Goal: Task Accomplishment & Management: Use online tool/utility

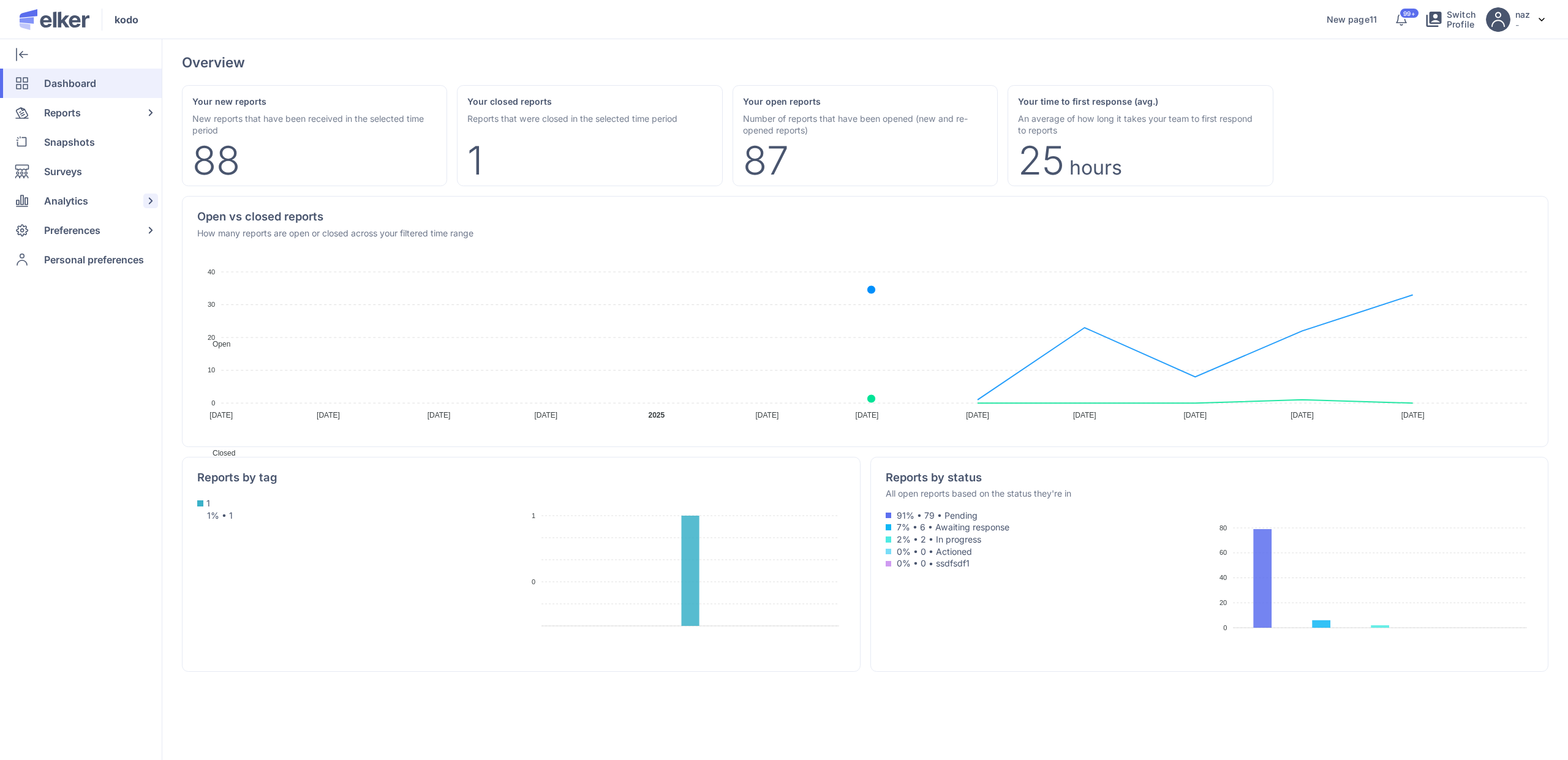
click at [108, 209] on div "Analytics" at bounding box center [78, 201] width 156 height 29
click at [108, 210] on div "Analytics" at bounding box center [78, 201] width 156 height 29
click at [97, 237] on span "Preferences" at bounding box center [72, 230] width 56 height 29
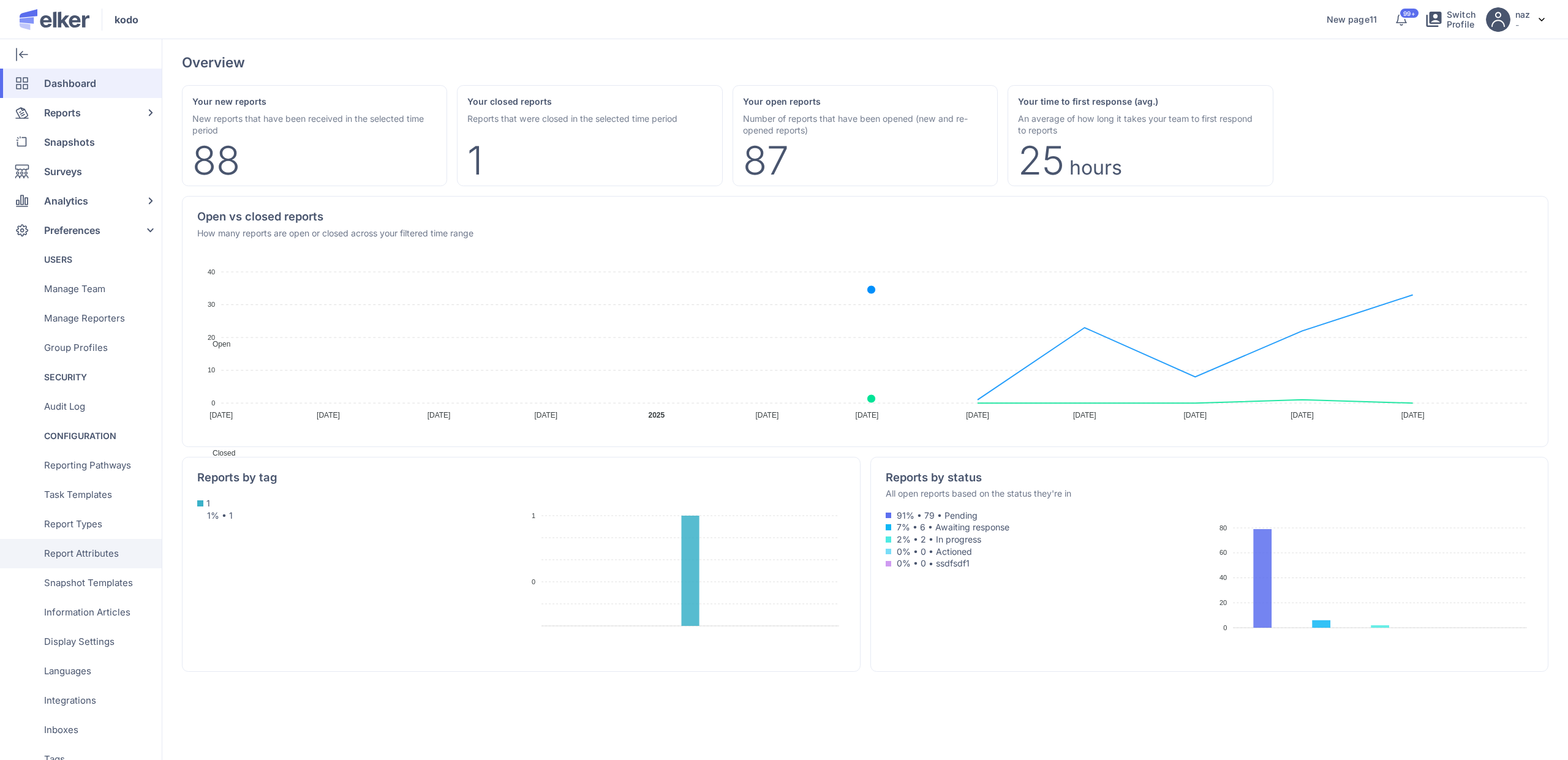
scroll to position [156, 0]
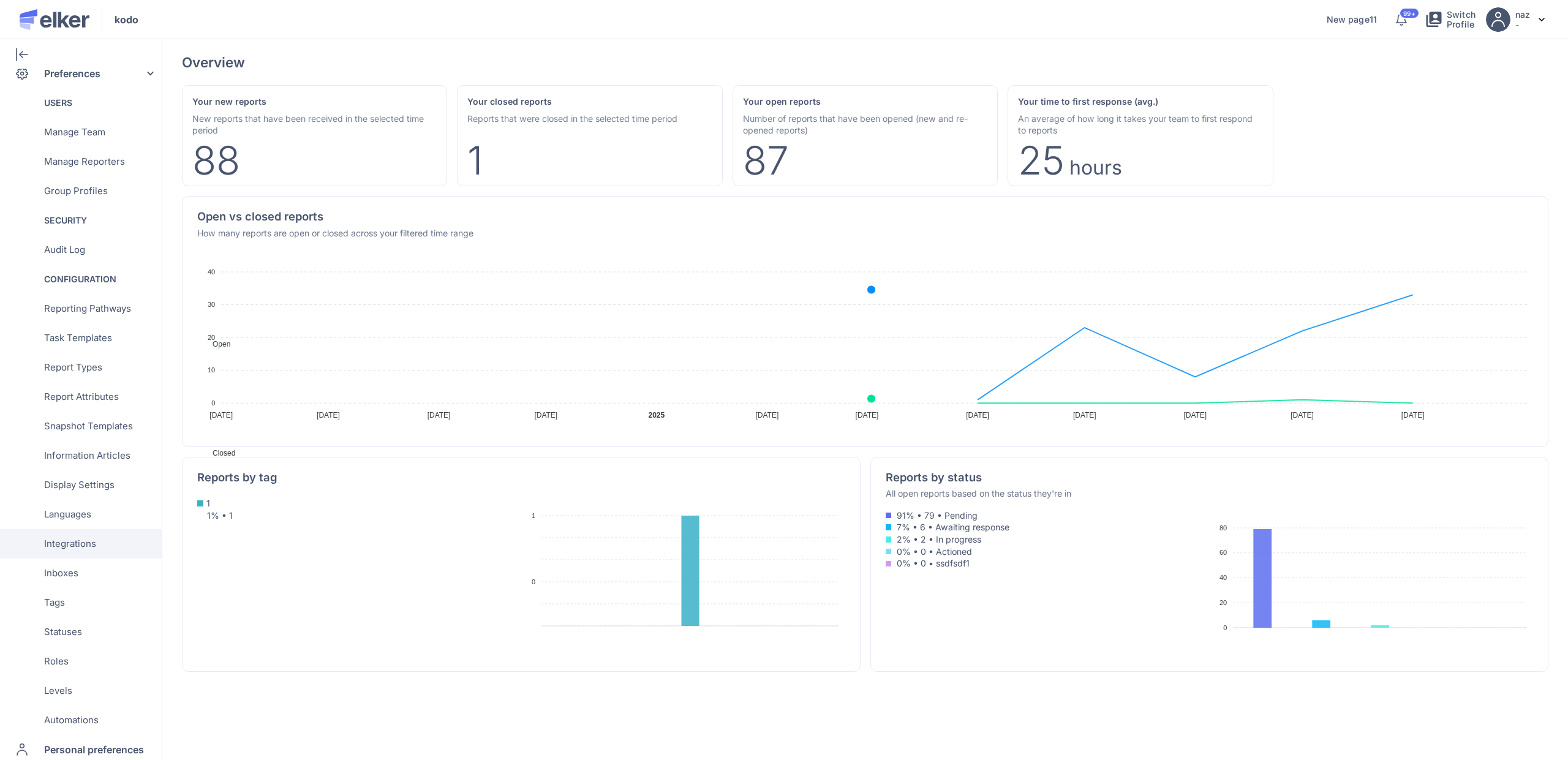
click at [86, 545] on span "Integrations" at bounding box center [70, 544] width 52 height 29
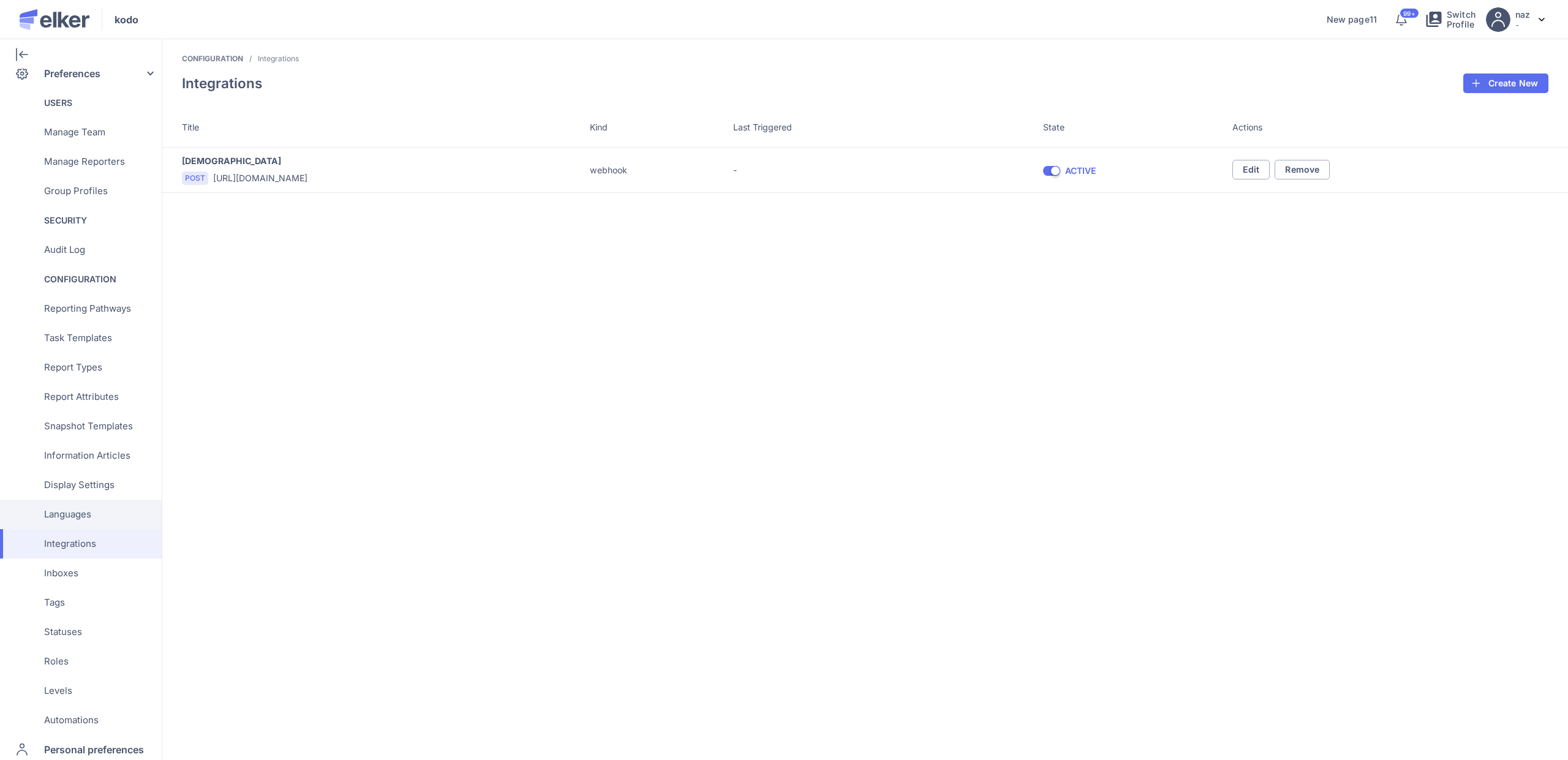
scroll to position [181, 0]
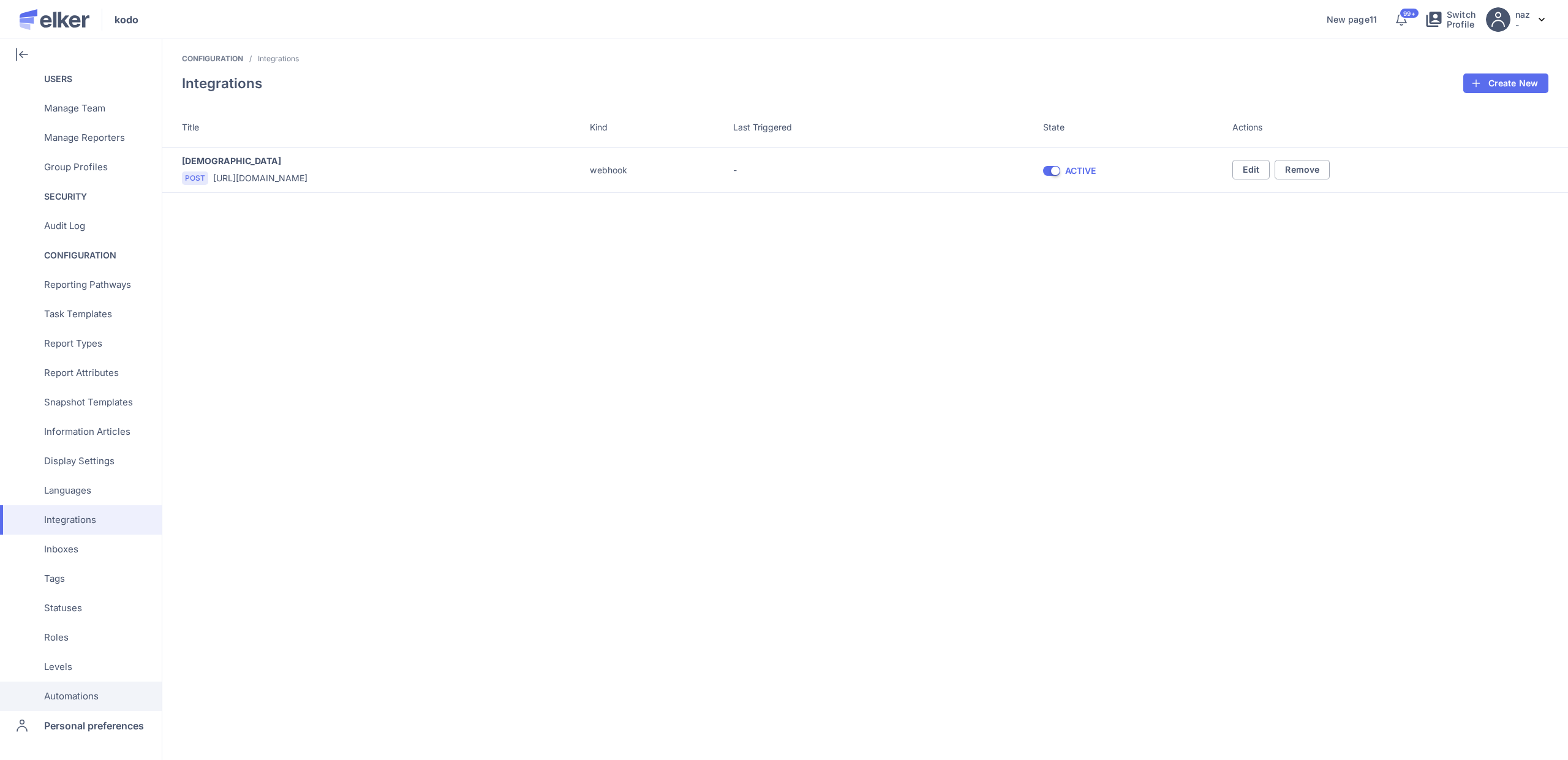
click at [91, 699] on span "Automations" at bounding box center [71, 696] width 55 height 29
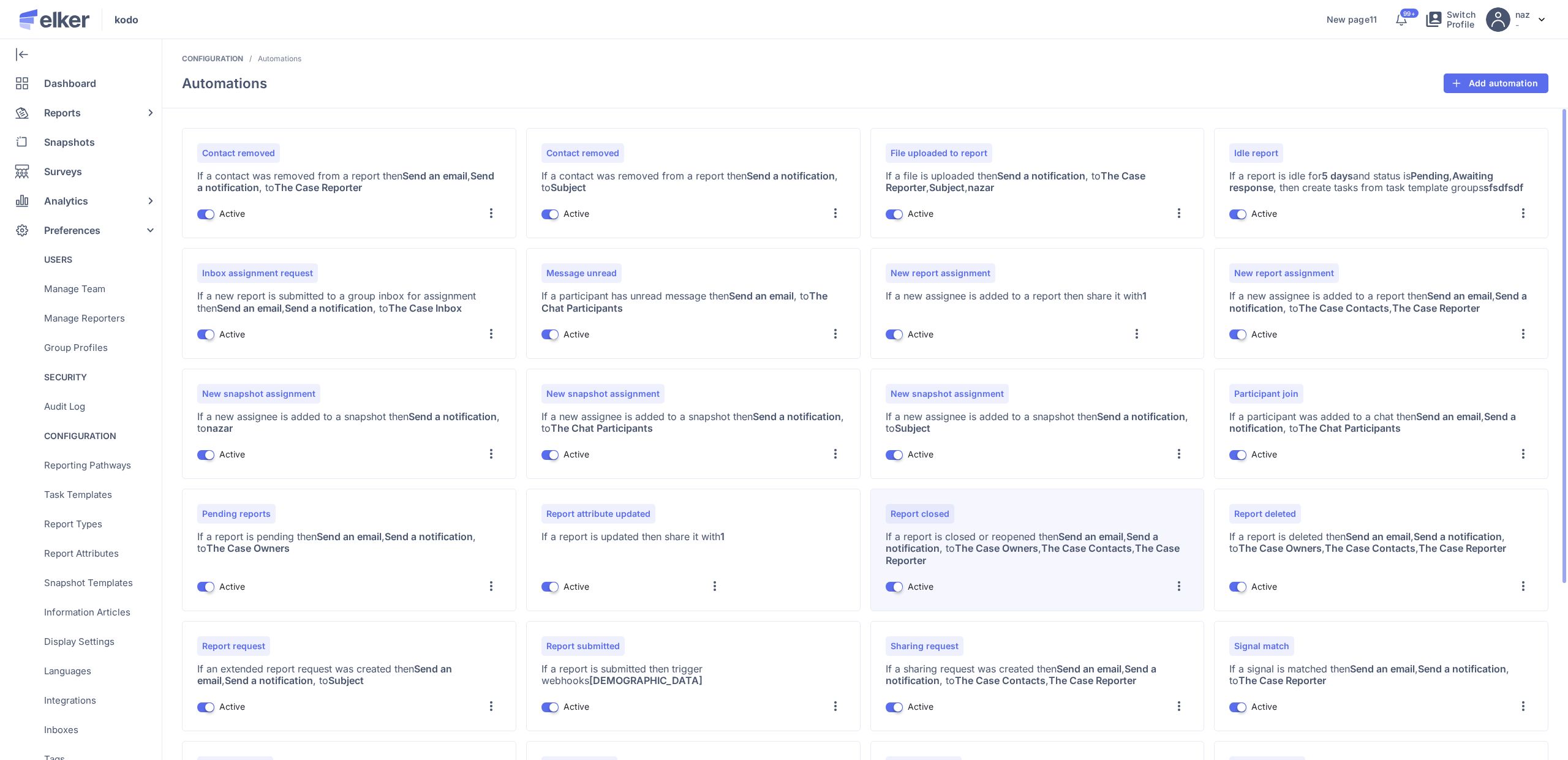
scroll to position [243, 0]
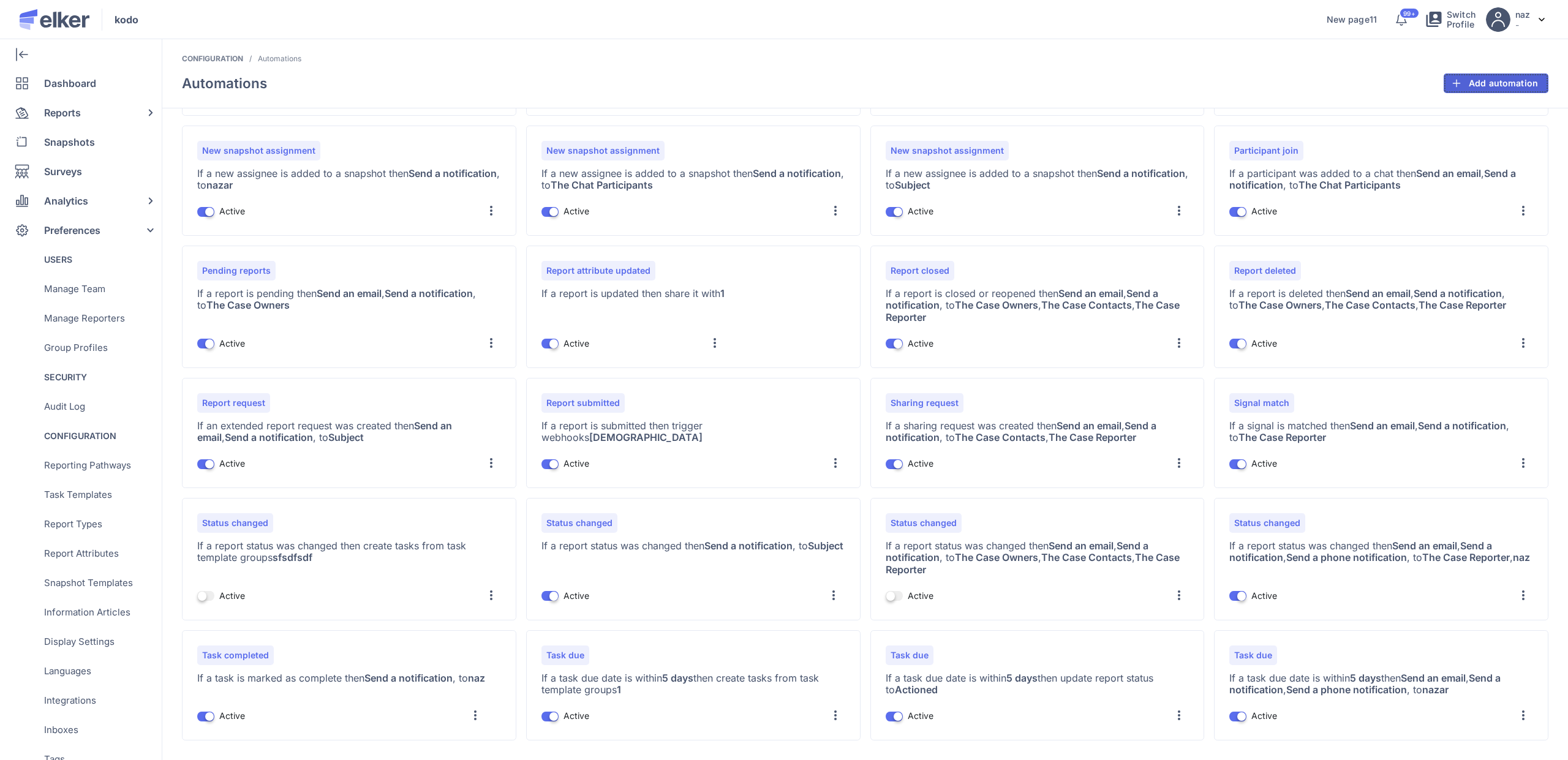
click at [1471, 81] on span "Add automation" at bounding box center [1502, 83] width 70 height 8
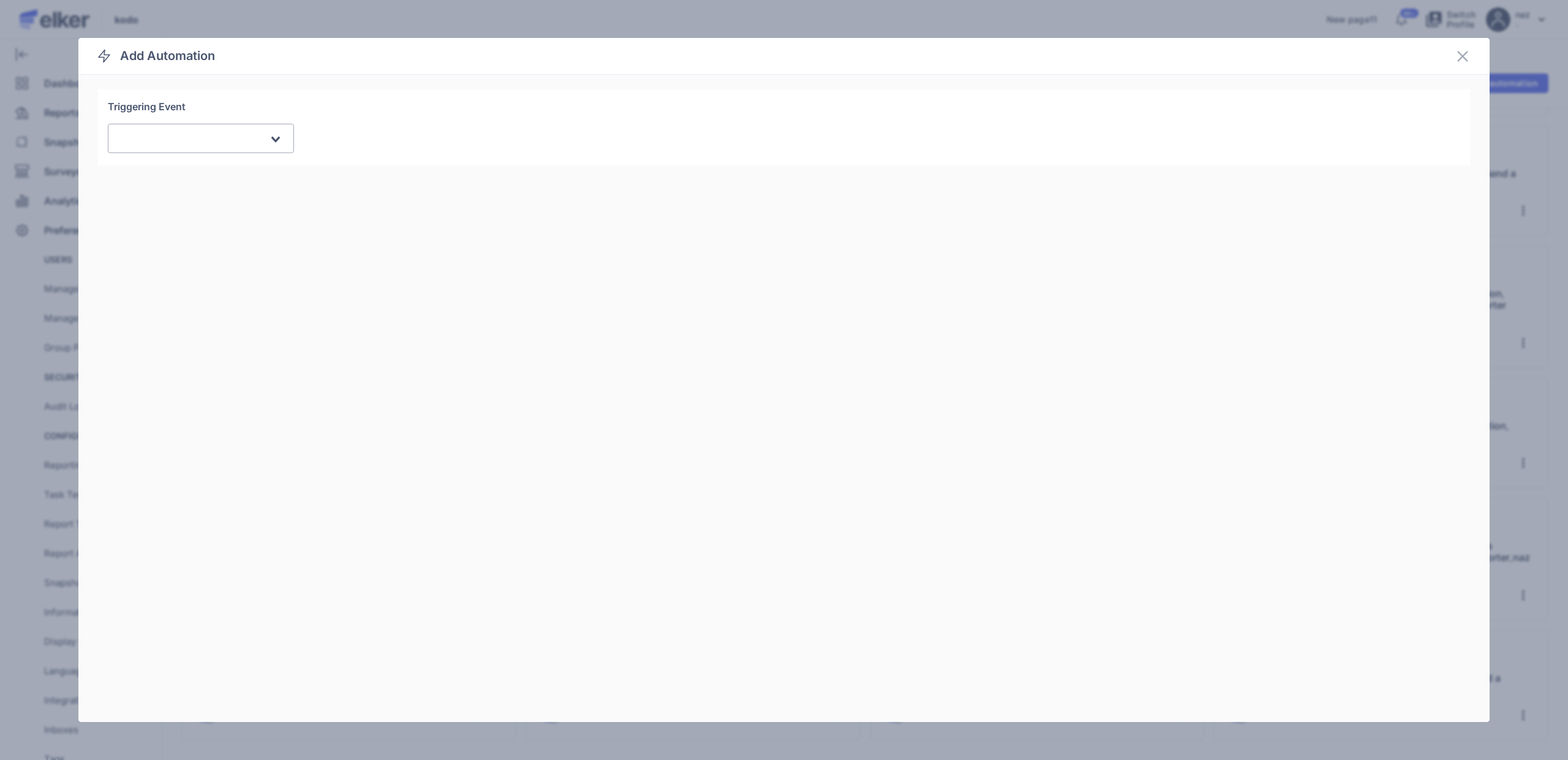
click at [245, 139] on input "Search for option" at bounding box center [194, 140] width 147 height 15
click at [191, 219] on span "Report attribute updated" at bounding box center [170, 218] width 101 height 11
click at [180, 274] on div "Action to take Loading..." at bounding box center [784, 290] width 1352 height 66
click at [176, 294] on div "Search for option" at bounding box center [193, 296] width 151 height 22
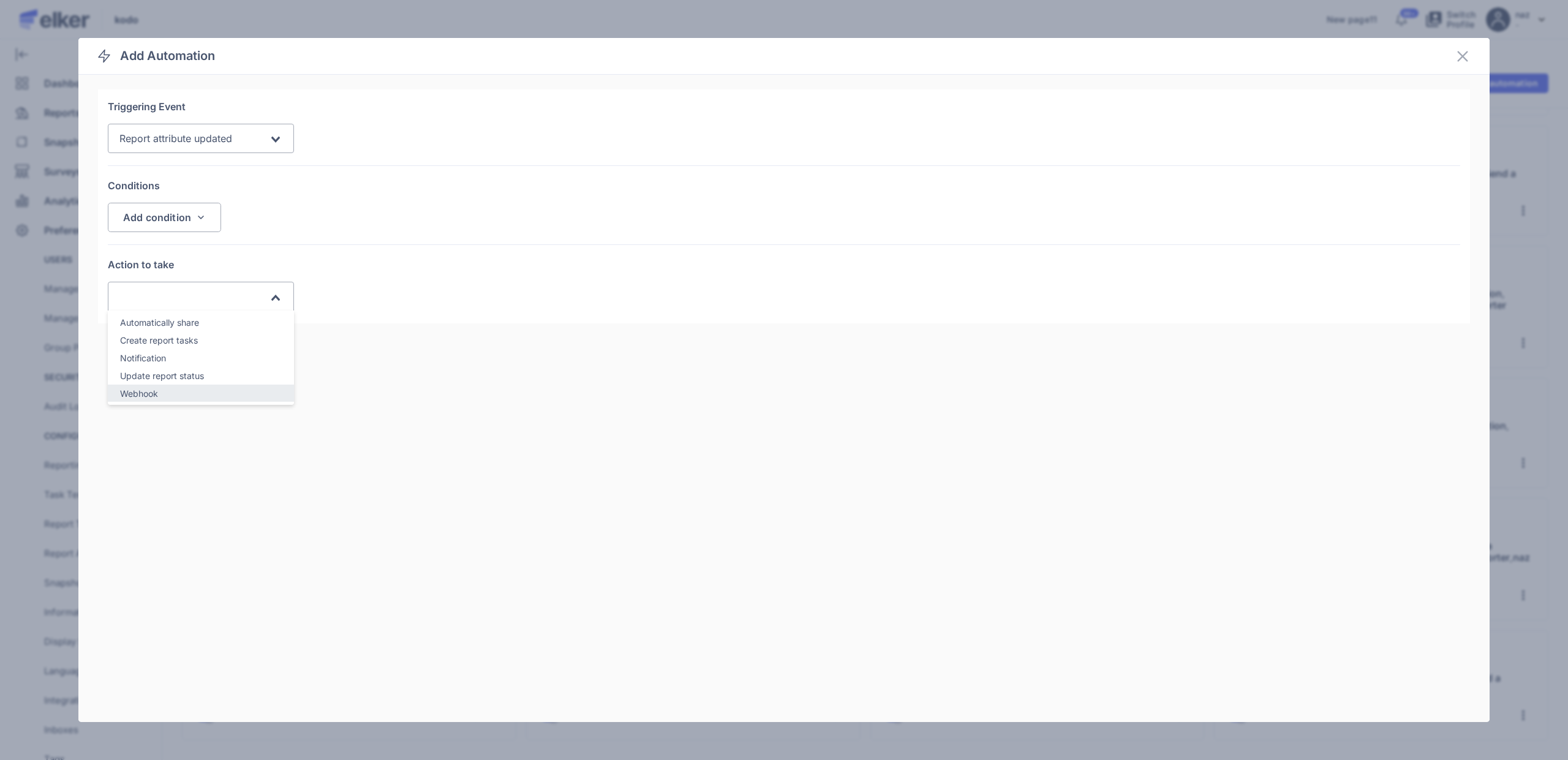
click at [169, 392] on div "Webhook" at bounding box center [201, 393] width 161 height 14
click at [167, 201] on div "Conditions Add condition Report type Report attribute: 1111 22222 Report attrib…" at bounding box center [784, 212] width 1352 height 67
click at [165, 223] on button "Add condition" at bounding box center [165, 218] width 113 height 29
click at [200, 323] on div "Report attribute: 11111" at bounding box center [181, 310] width 146 height 29
click at [174, 346] on div "Report attribute: sgfgfdg" at bounding box center [175, 341] width 105 height 13
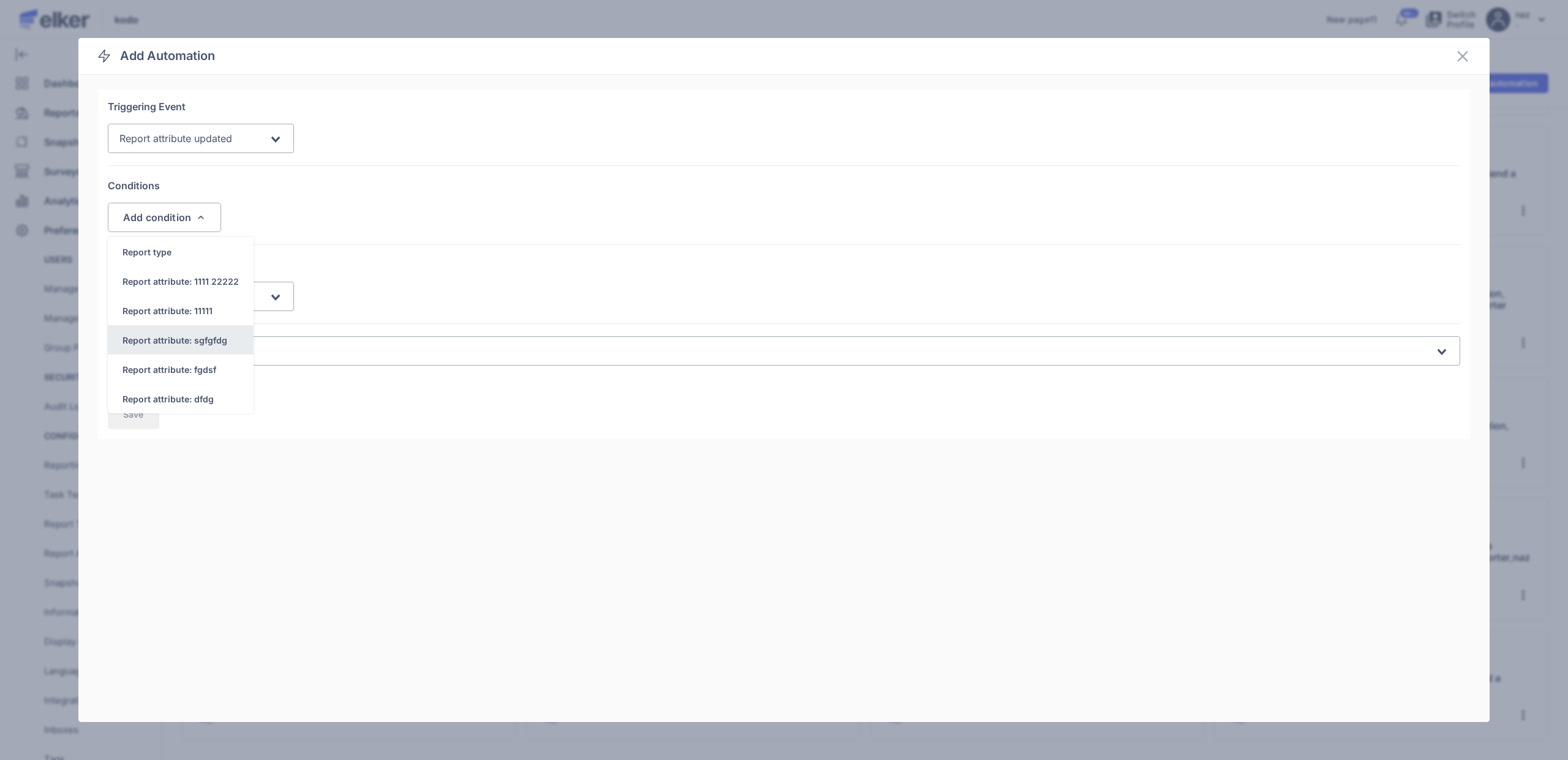
click at [174, 346] on div "Report attribute: sgfgfdg" at bounding box center [175, 341] width 105 height 13
click at [167, 329] on div "Report attribute: sgfgfdg" at bounding box center [181, 340] width 146 height 29
click at [167, 328] on div "Report attribute: sgfgfdg" at bounding box center [181, 340] width 146 height 29
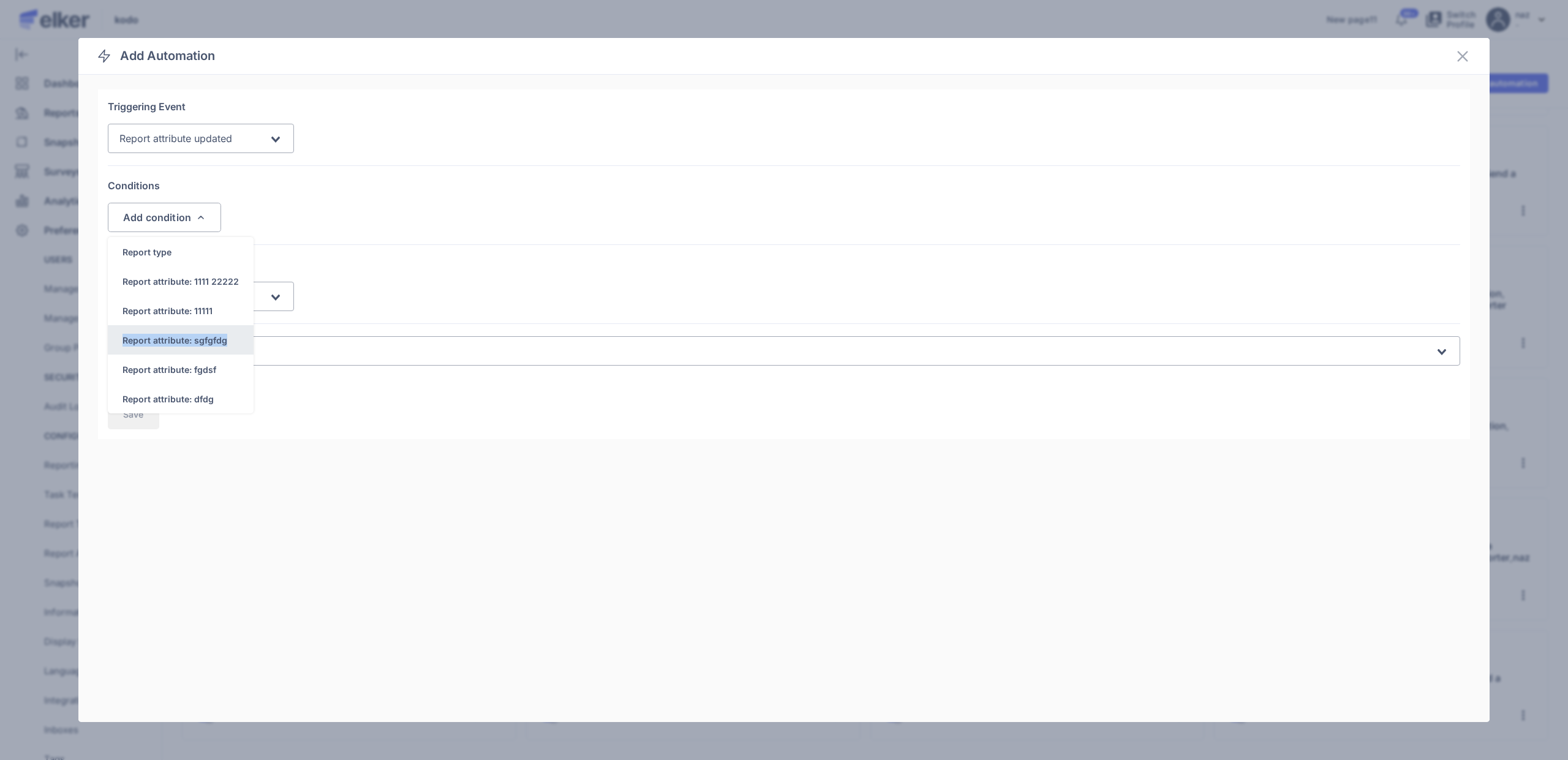
click at [167, 328] on div "Report attribute: sgfgfdg" at bounding box center [181, 340] width 146 height 29
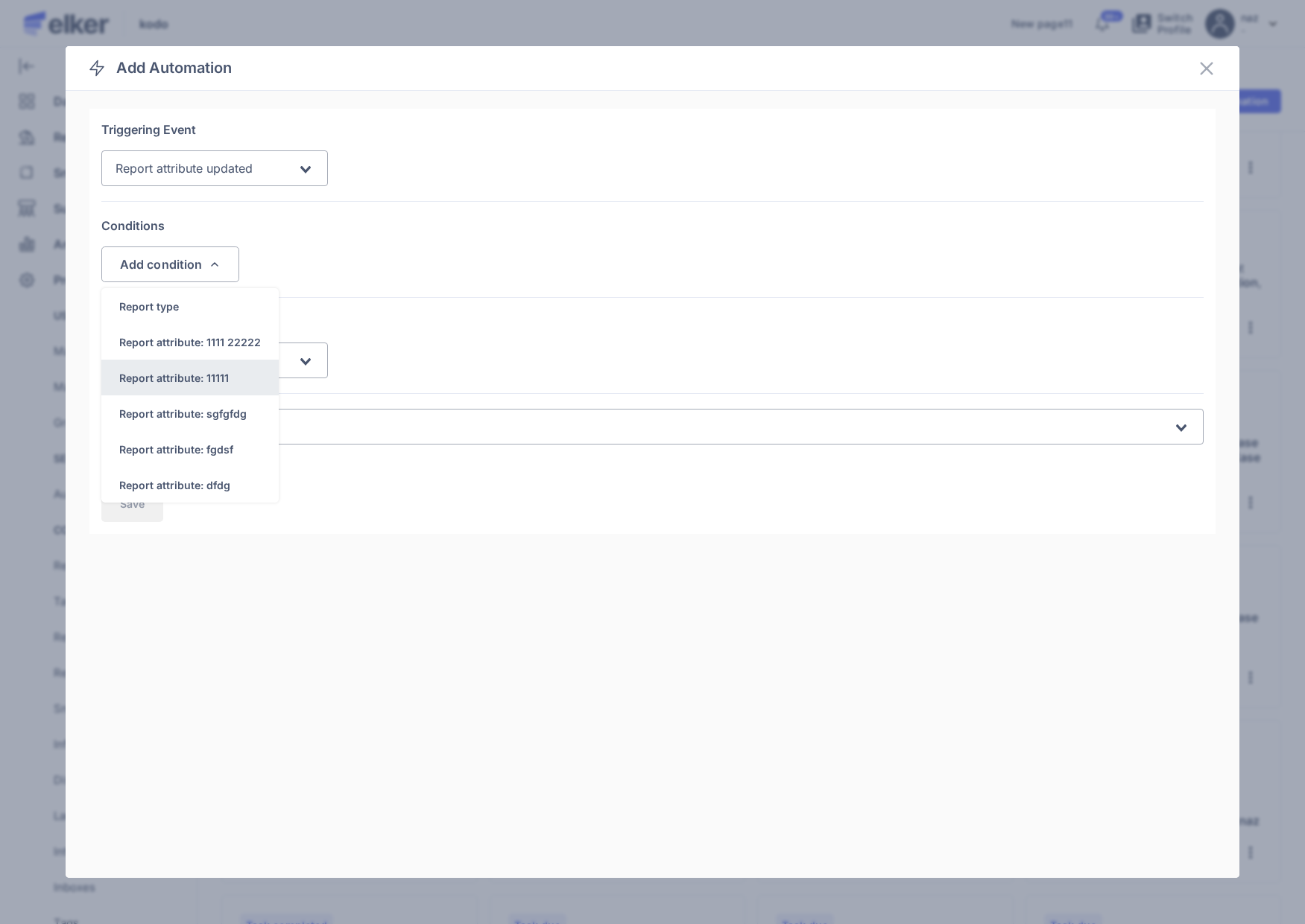
click at [186, 380] on div "Report attribute: 11111" at bounding box center [174, 378] width 110 height 16
click at [187, 406] on div "Report attribute: sgfgfdg" at bounding box center [183, 414] width 128 height 16
click at [196, 359] on div "Report attribute: 11111" at bounding box center [190, 377] width 177 height 36
click at [200, 395] on div "Report attribute: sgfgfdg" at bounding box center [190, 413] width 177 height 36
click at [1208, 60] on icon at bounding box center [1206, 69] width 18 height 18
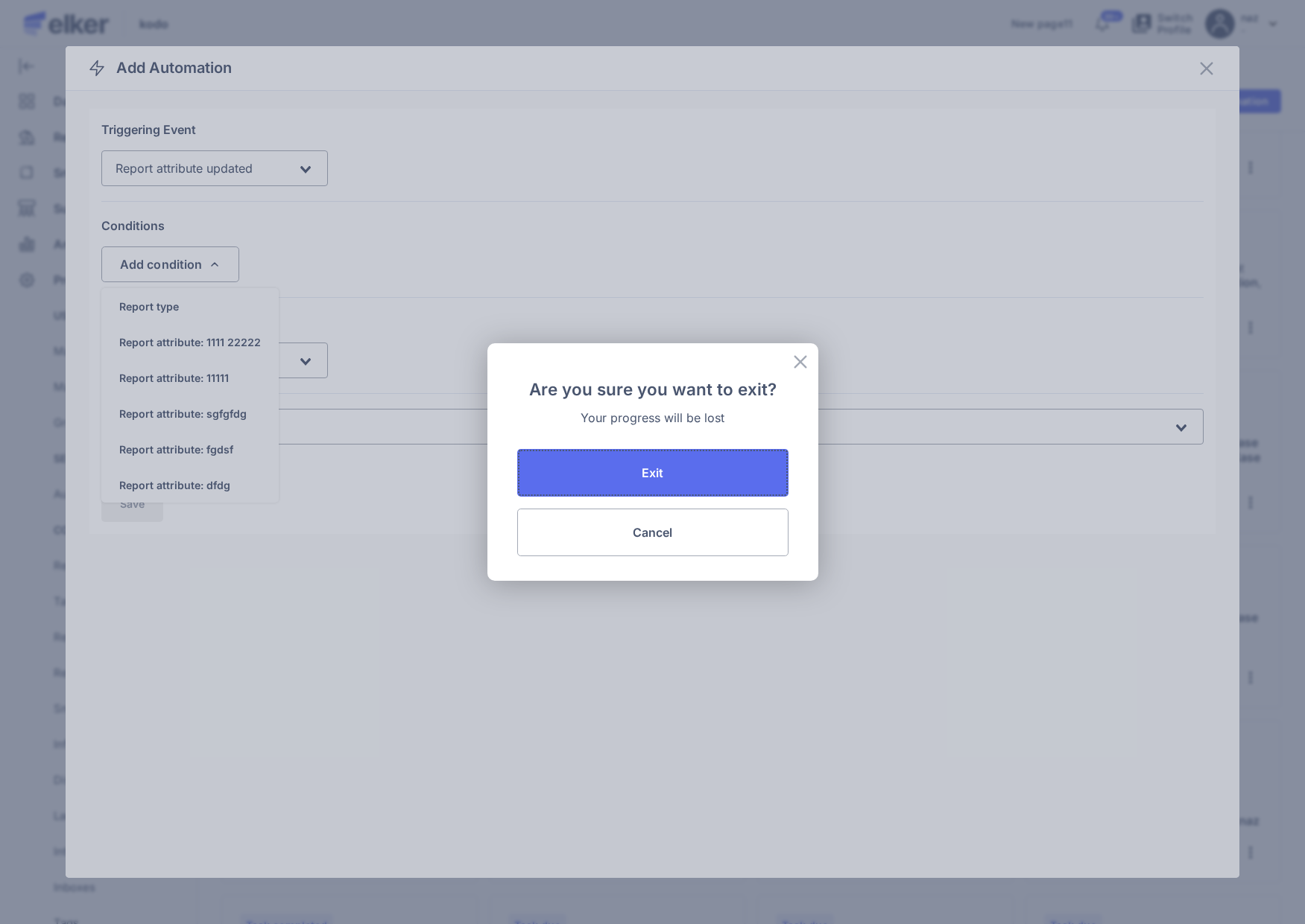
click at [671, 468] on button "Exit" at bounding box center [652, 473] width 271 height 48
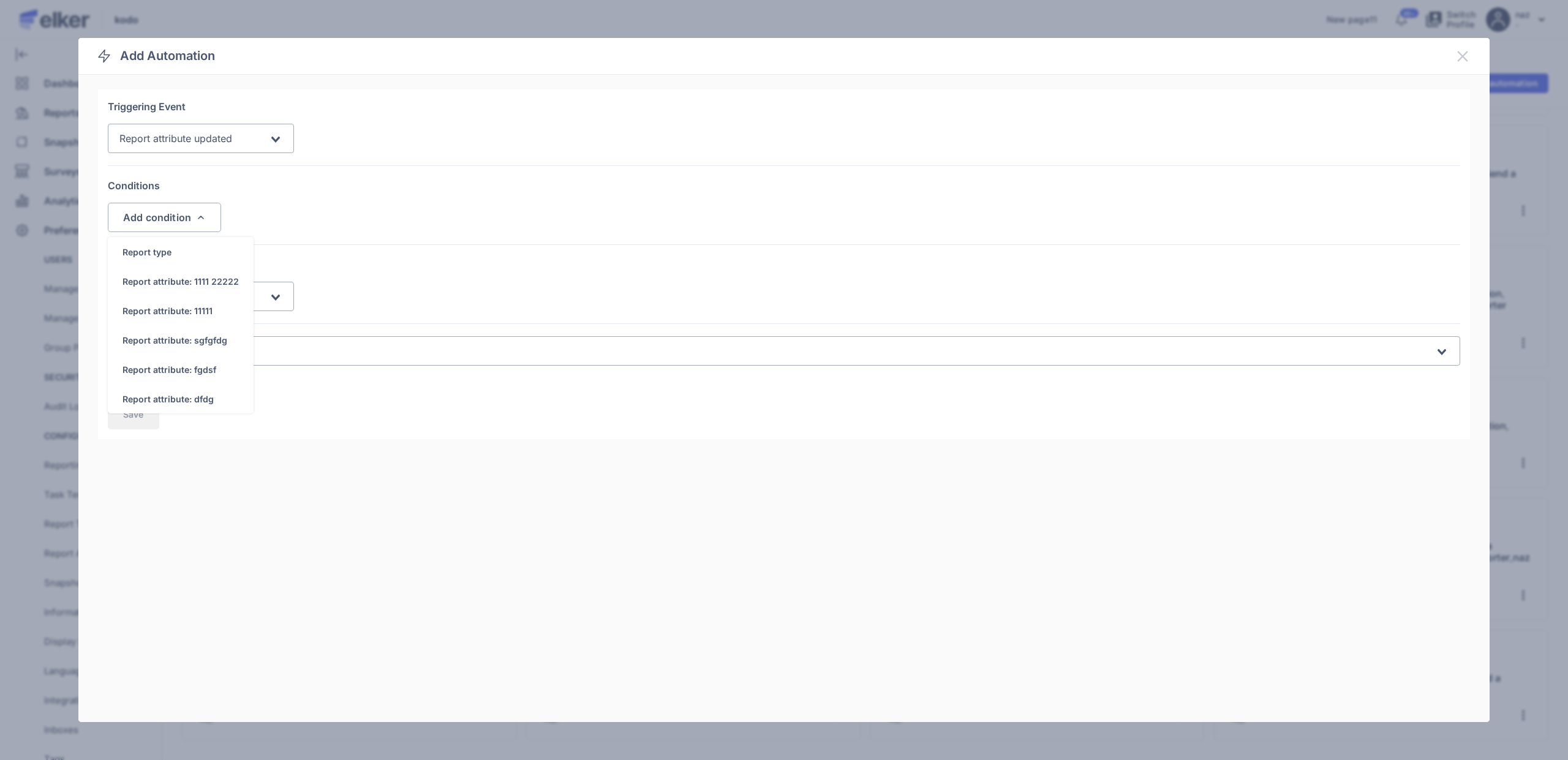
click at [1460, 49] on icon at bounding box center [1462, 57] width 15 height 15
click at [1462, 60] on icon at bounding box center [1462, 57] width 15 height 15
click at [1461, 60] on icon at bounding box center [1462, 57] width 15 height 15
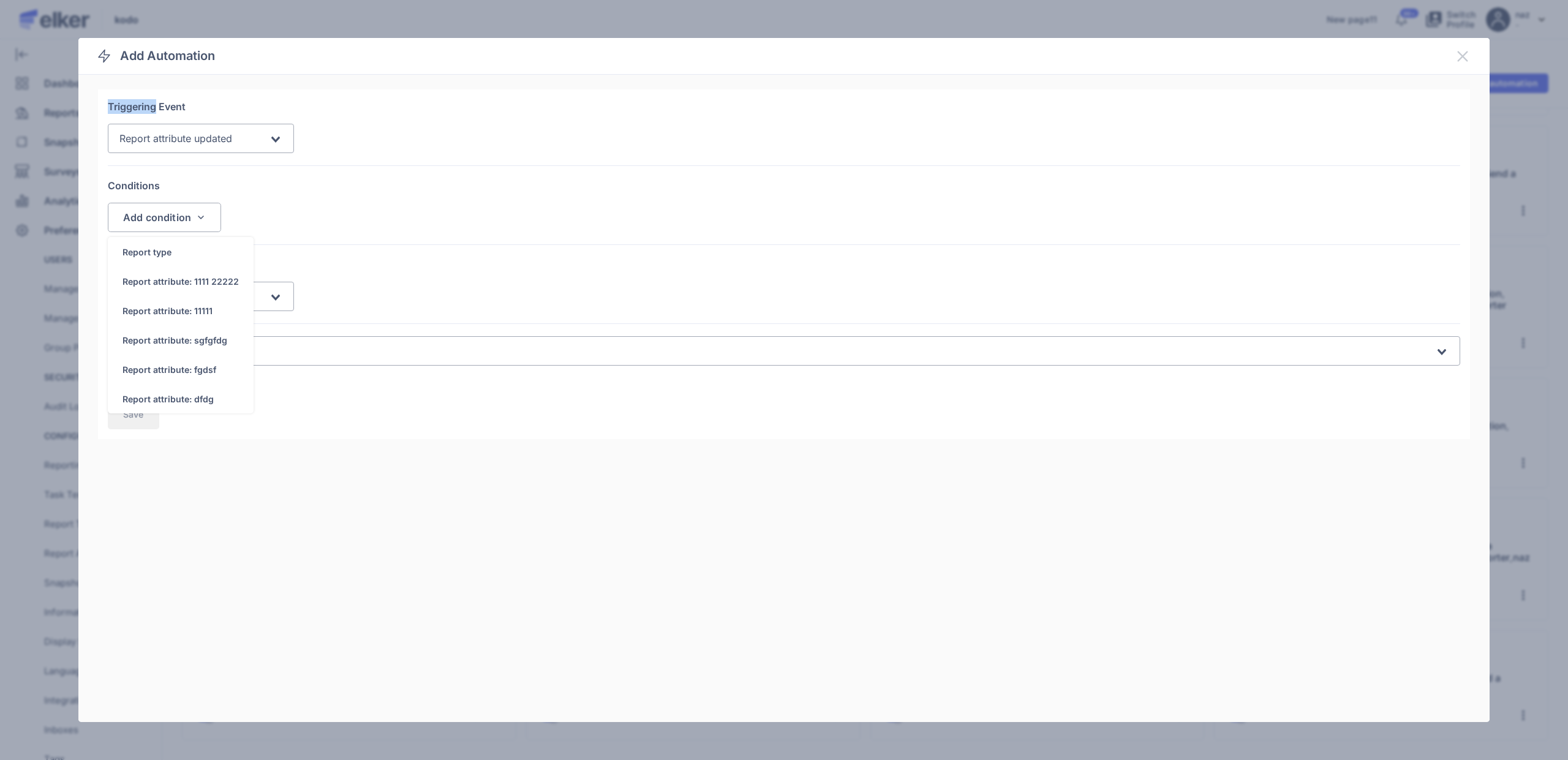
click at [1461, 60] on icon at bounding box center [1462, 57] width 15 height 15
click at [795, 279] on div "Action to take Webhook Loading..." at bounding box center [784, 291] width 1352 height 67
